Goal: Transaction & Acquisition: Subscribe to service/newsletter

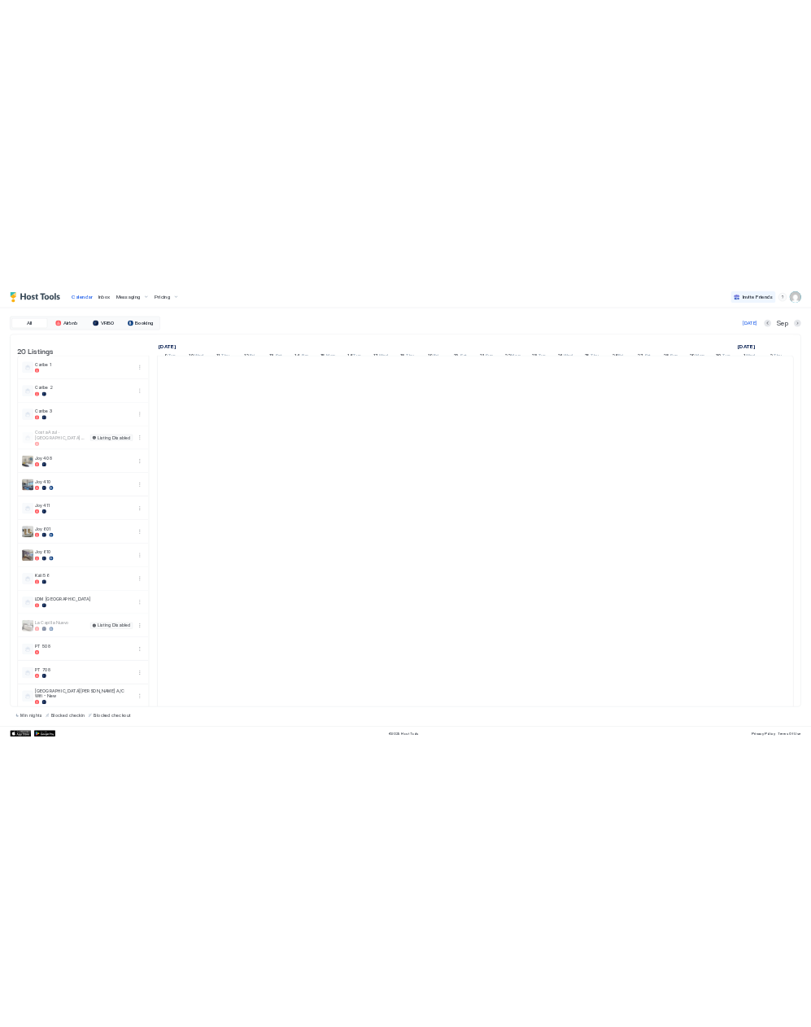
scroll to position [0, 903]
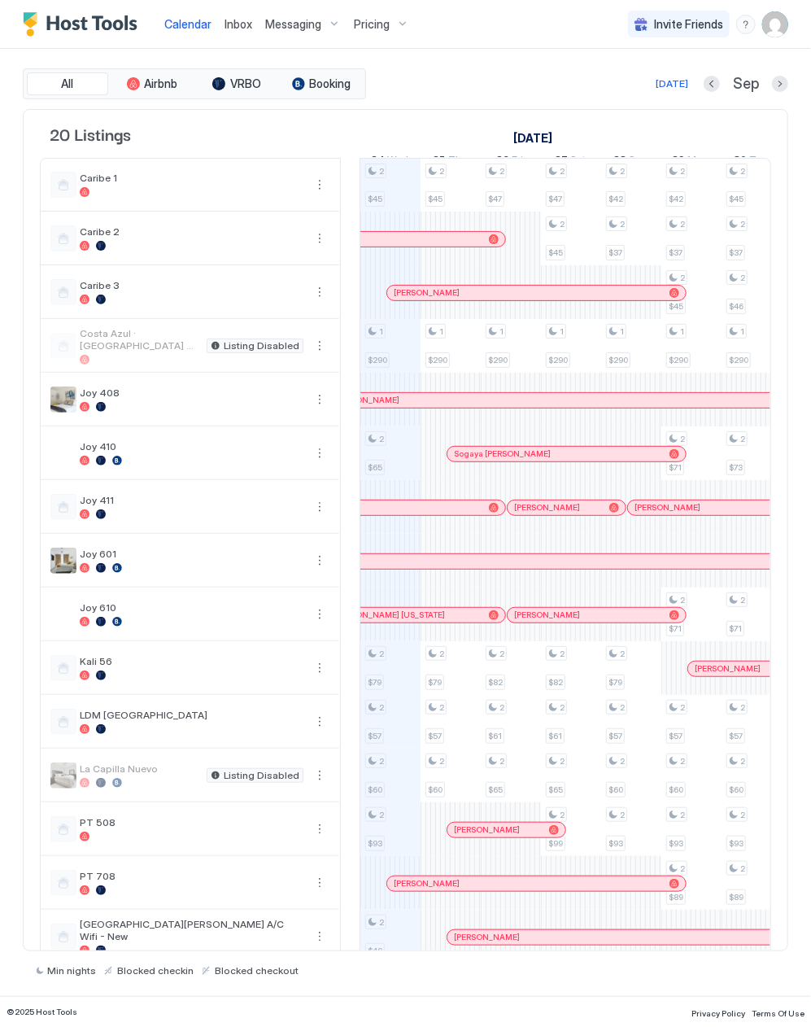
click at [362, 28] on span "Pricing" at bounding box center [372, 24] width 36 height 15
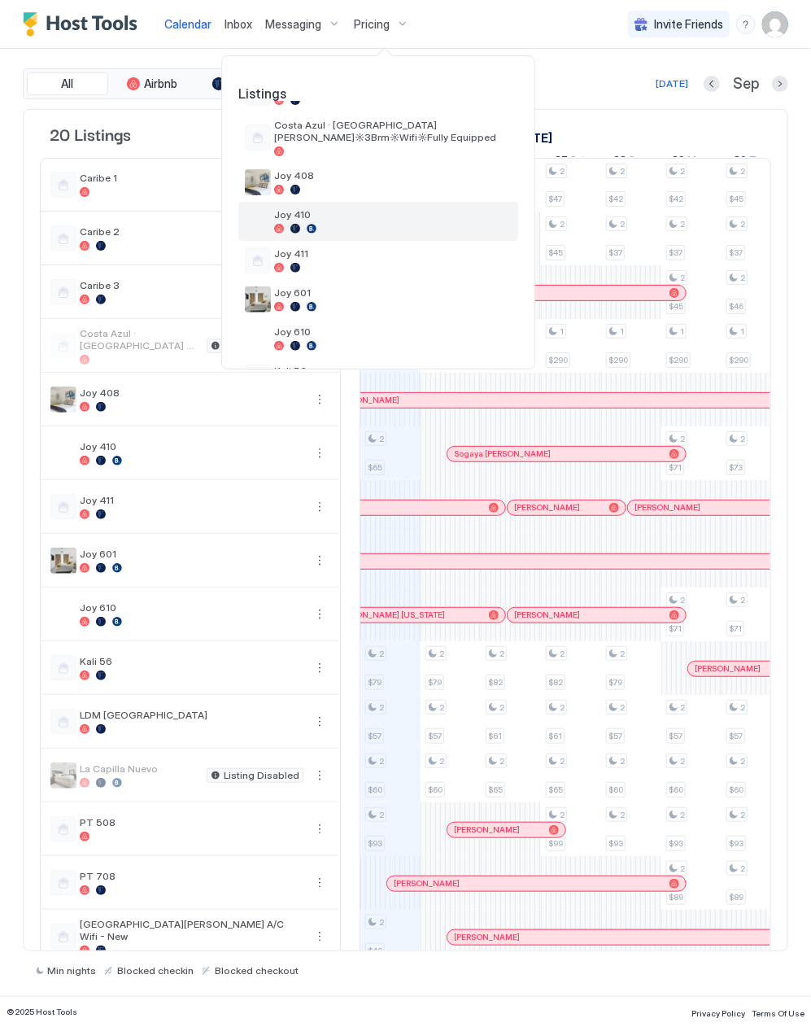
scroll to position [216, 0]
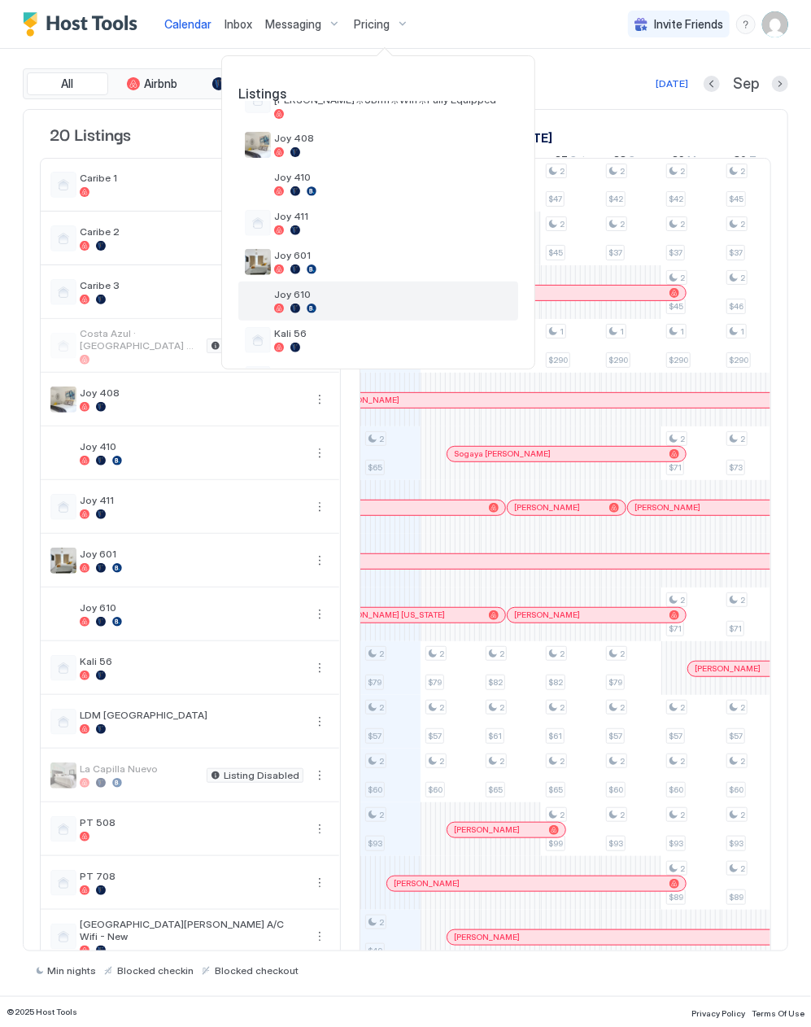
click at [343, 307] on div at bounding box center [393, 309] width 238 height 10
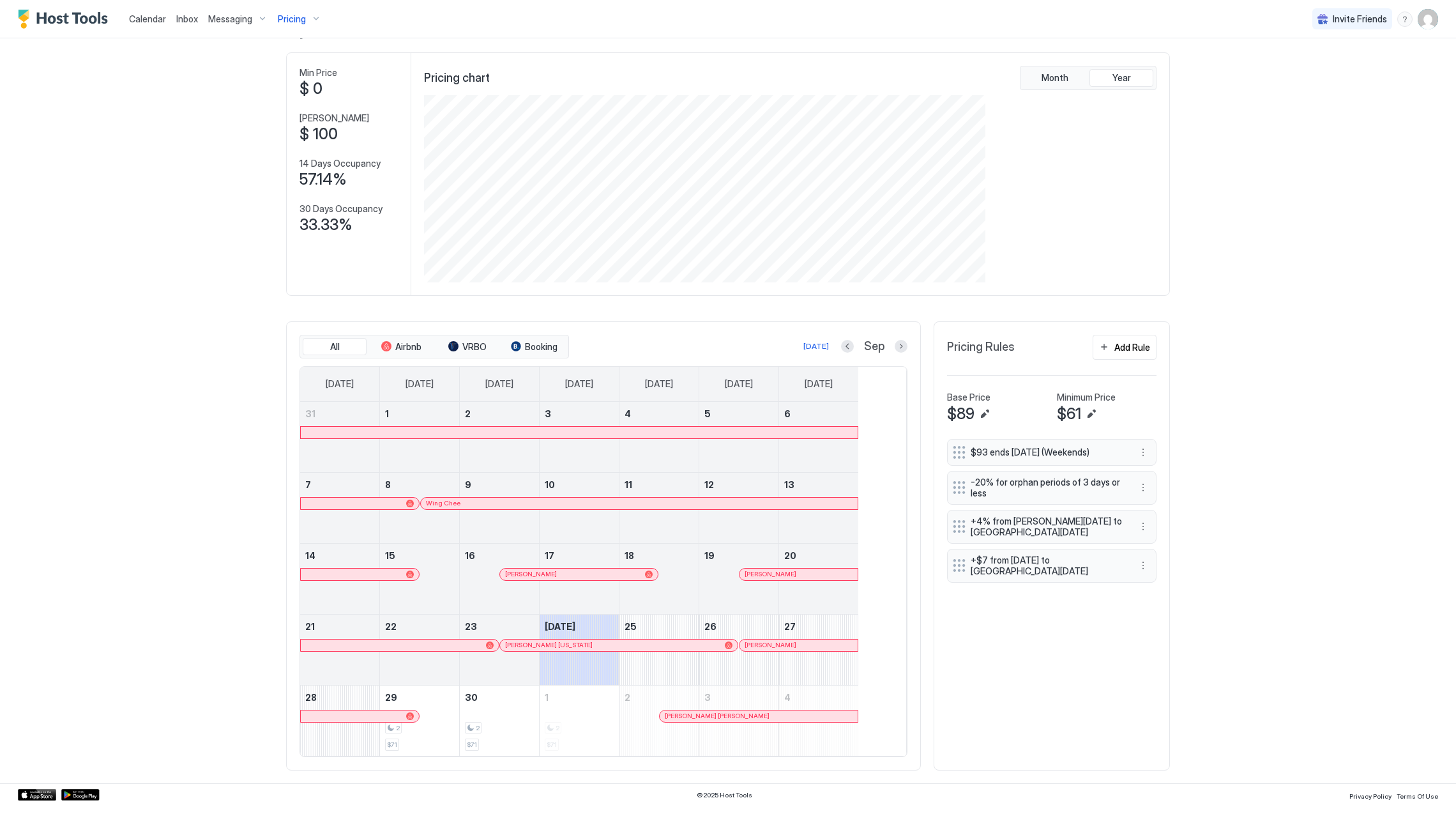
scroll to position [245, 735]
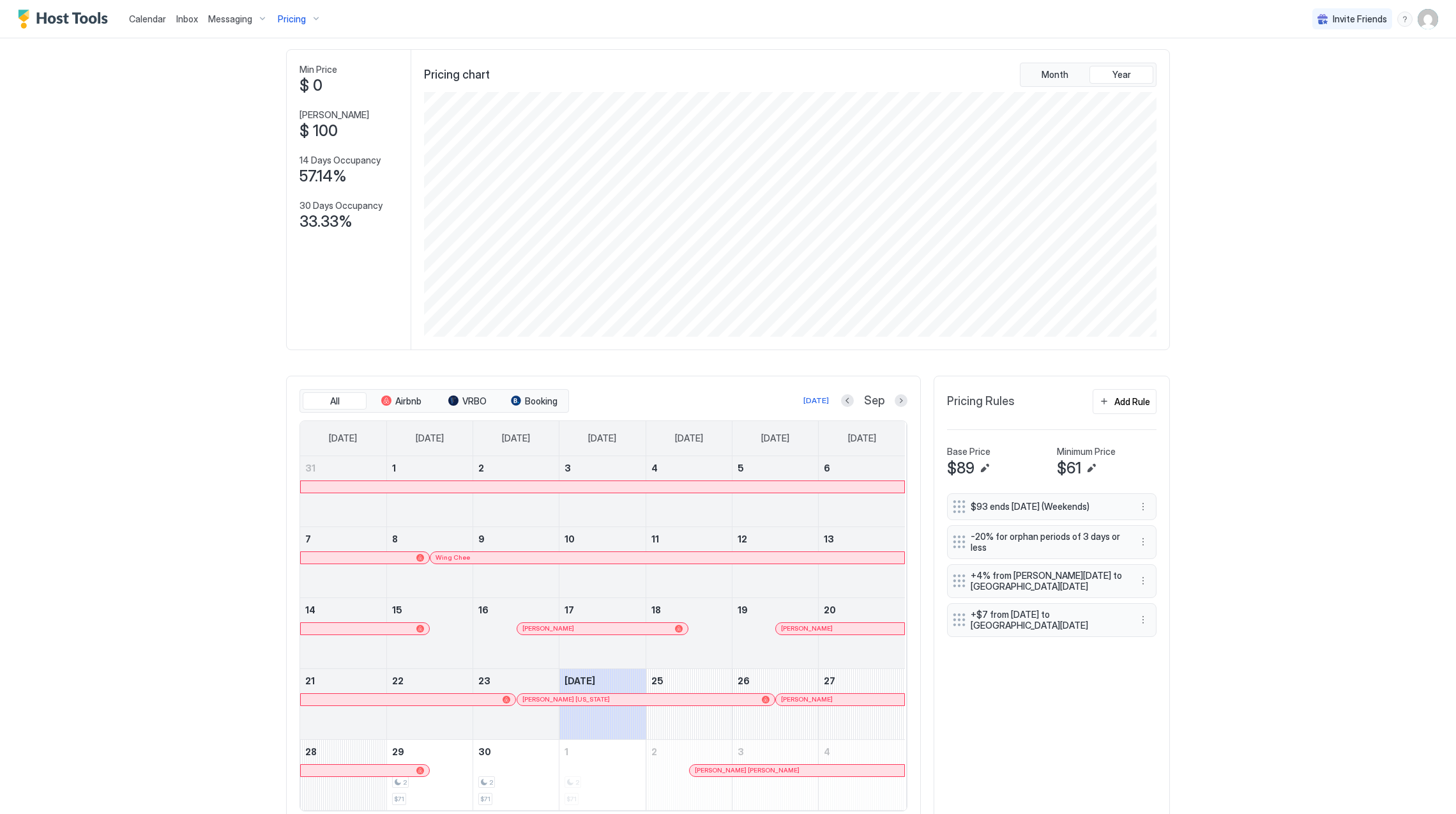
click at [53, 20] on img "Host Tools Logo" at bounding box center [66, 19] width 96 height 19
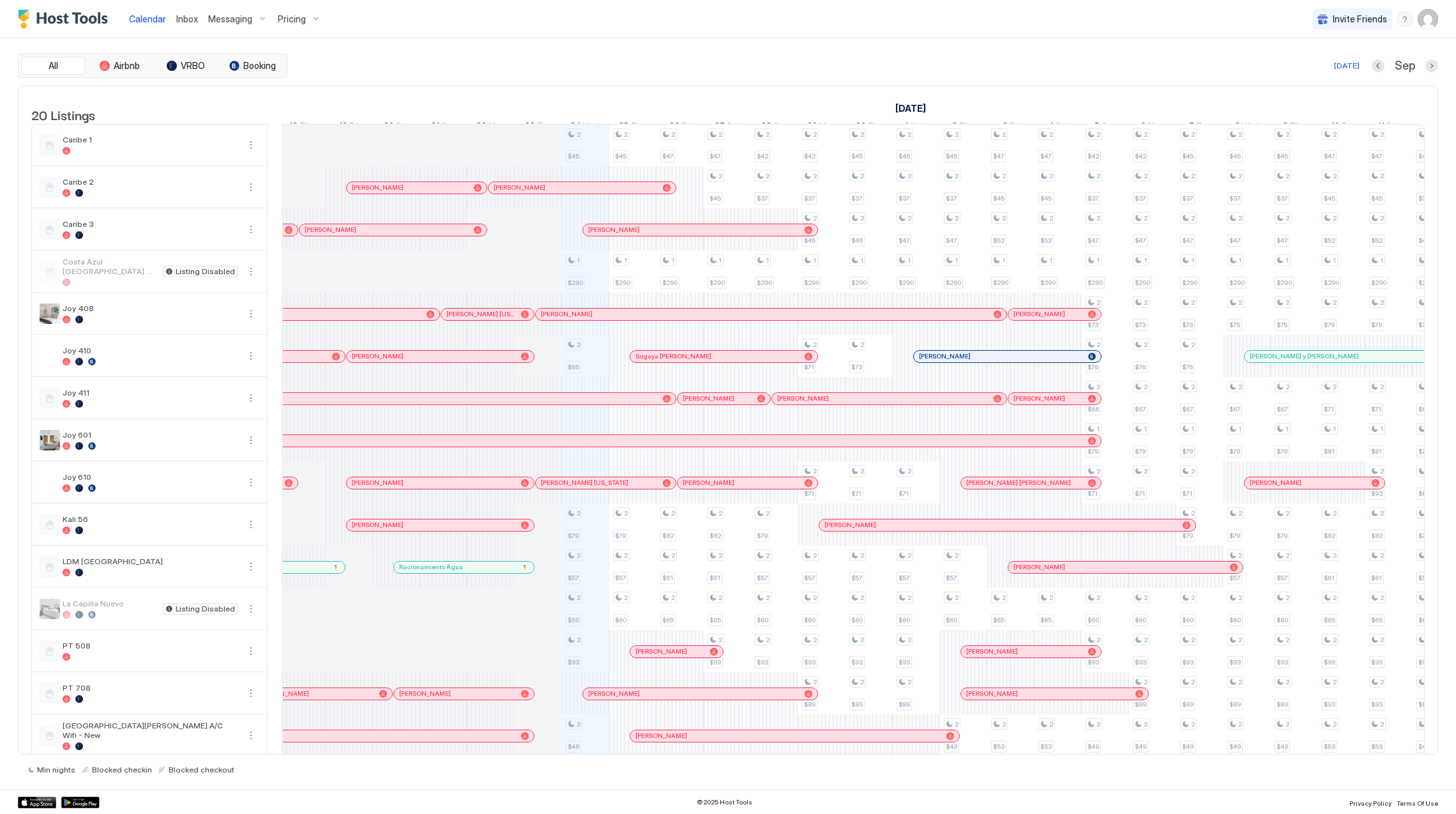
scroll to position [0, 425]
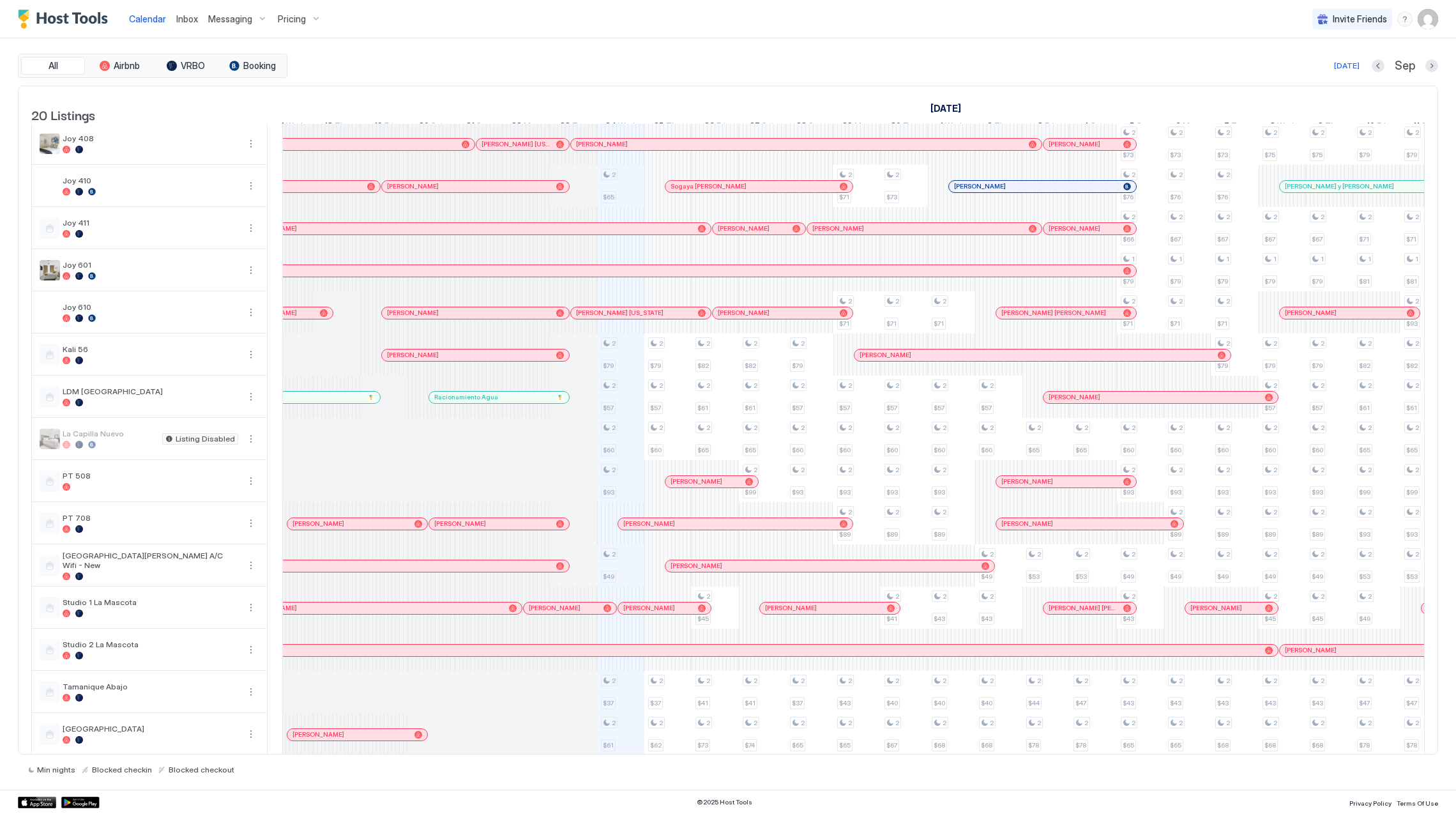
click at [573, 670] on div at bounding box center [574, 650] width 47 height 42
click at [573, 656] on div at bounding box center [593, 650] width 1369 height 12
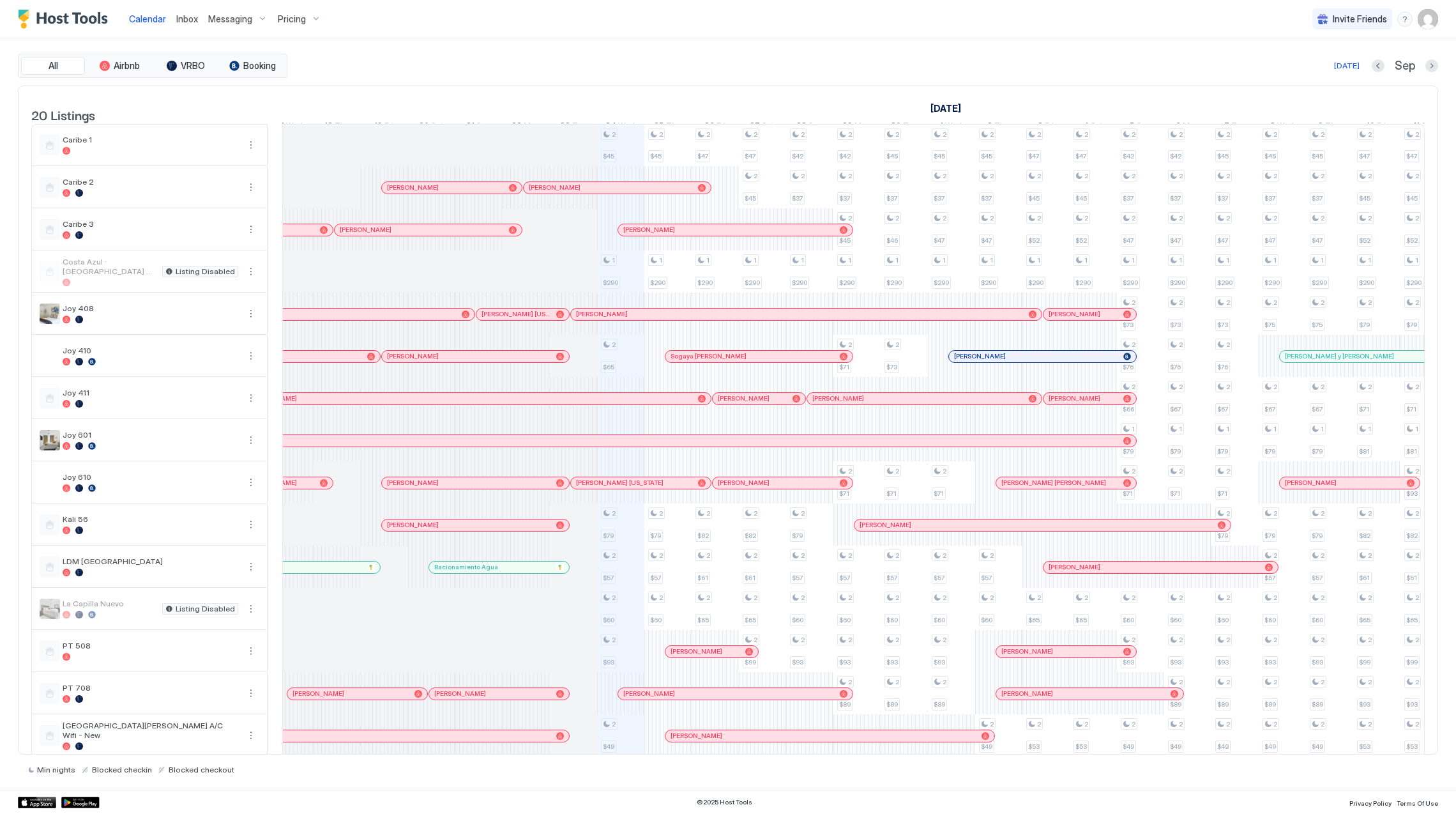
click at [301, 16] on span "Pricing" at bounding box center [292, 19] width 28 height 12
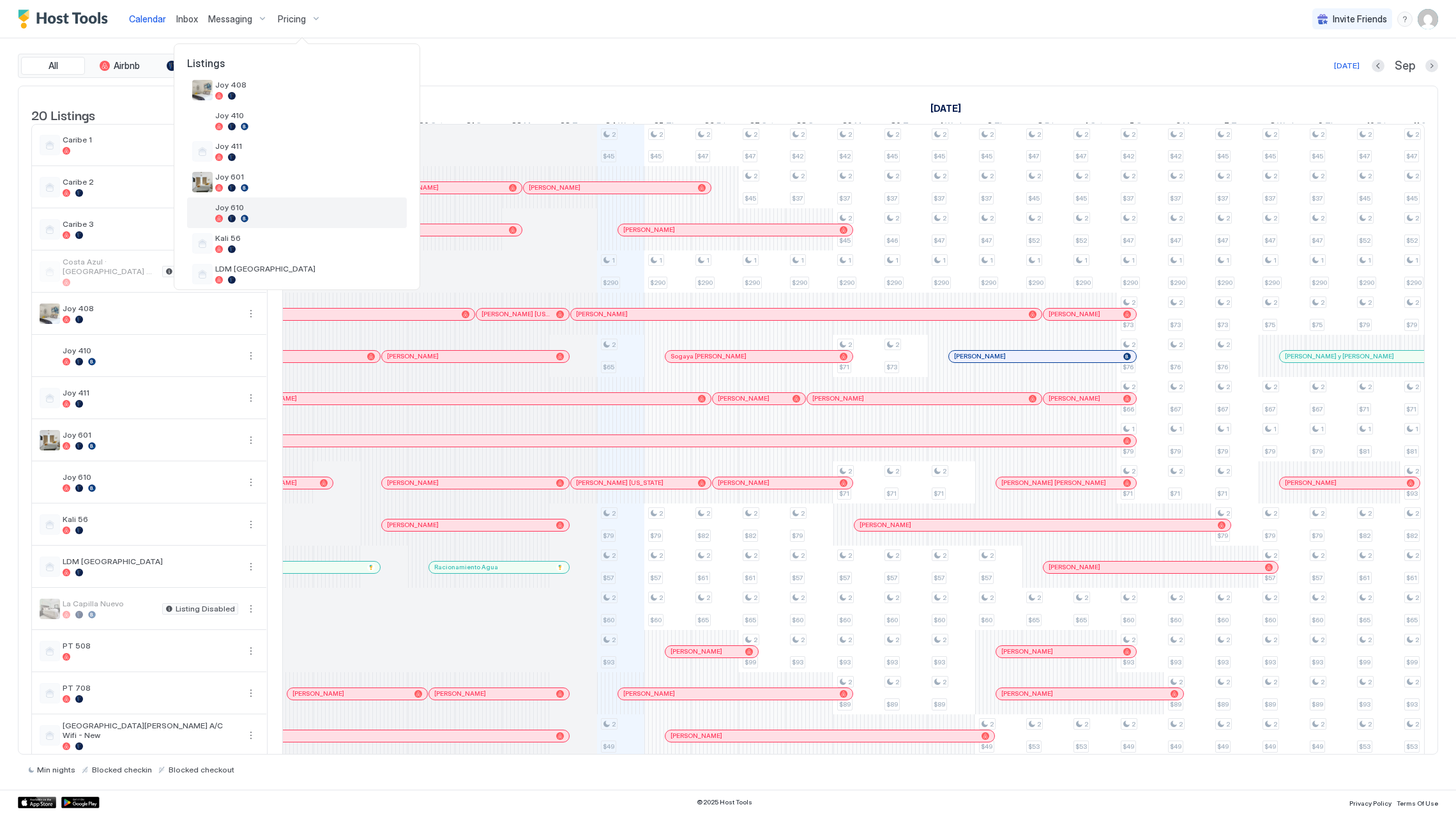
click at [276, 215] on div at bounding box center [308, 218] width 187 height 8
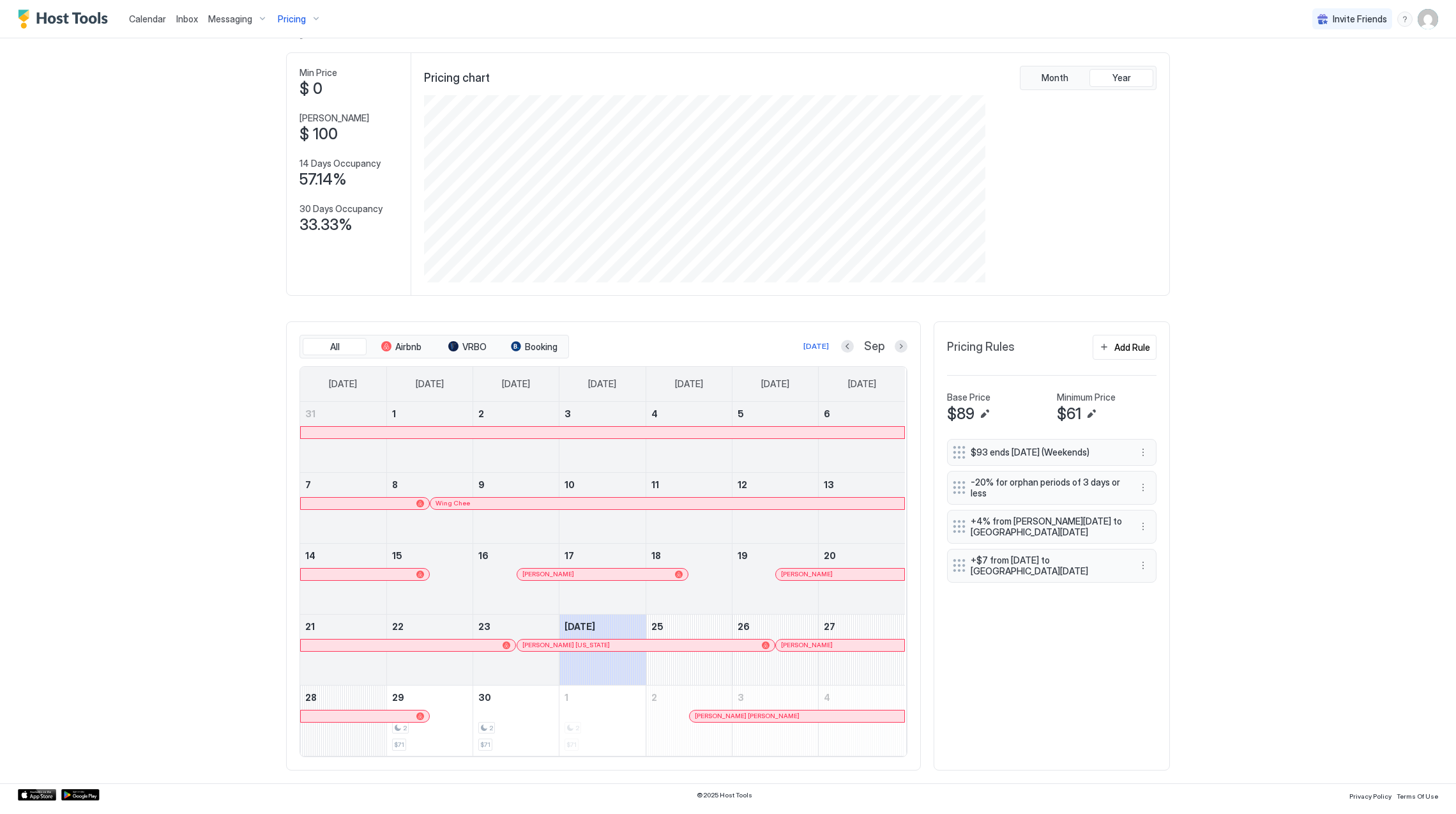
scroll to position [245, 735]
